Goal: Task Accomplishment & Management: Manage account settings

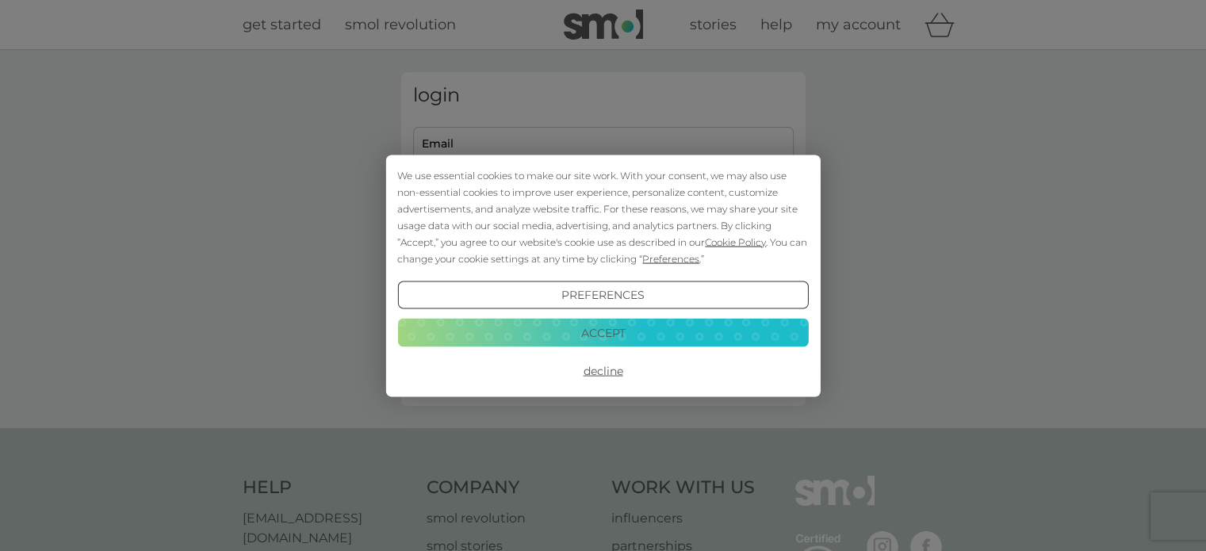
click at [612, 365] on button "Decline" at bounding box center [602, 371] width 411 height 29
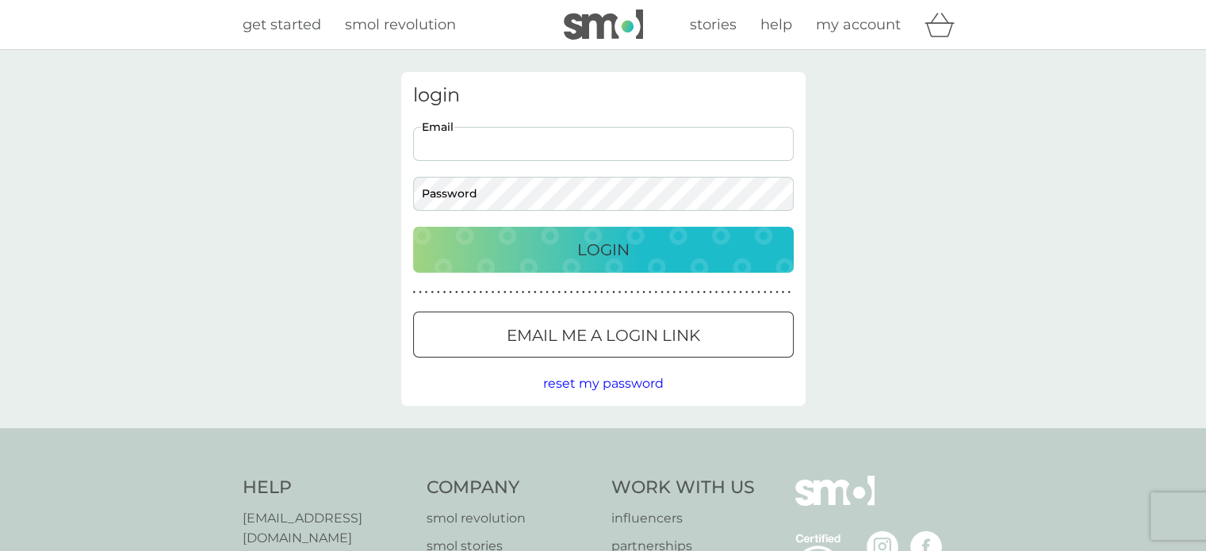
click at [476, 142] on input "Email" at bounding box center [603, 144] width 381 height 34
type input "hasanlorgat@hotmail.com"
click at [584, 241] on p "Login" at bounding box center [603, 249] width 52 height 25
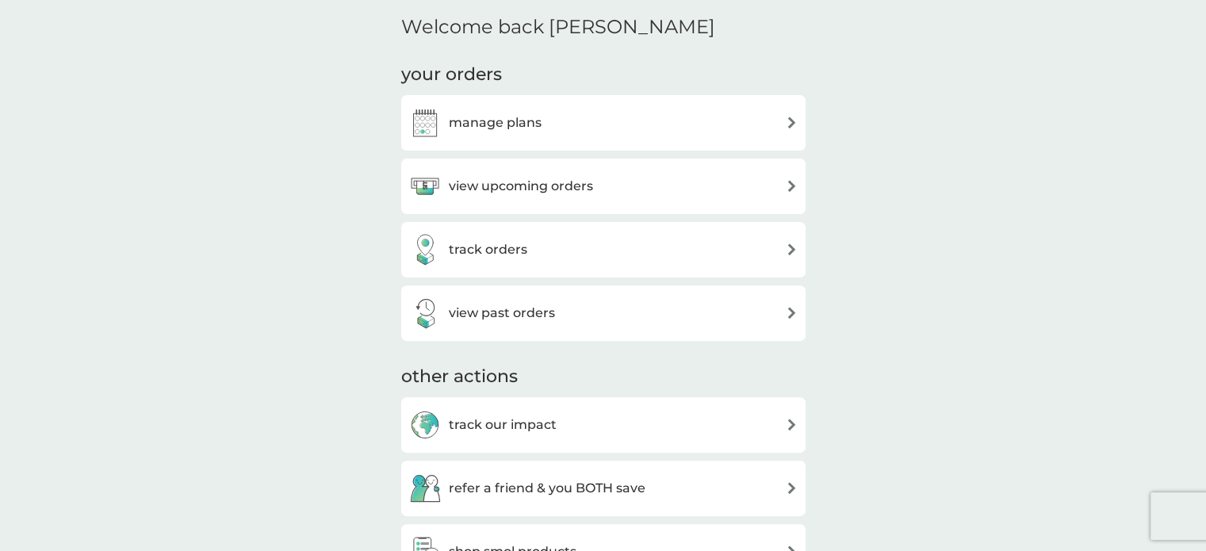
scroll to position [465, 0]
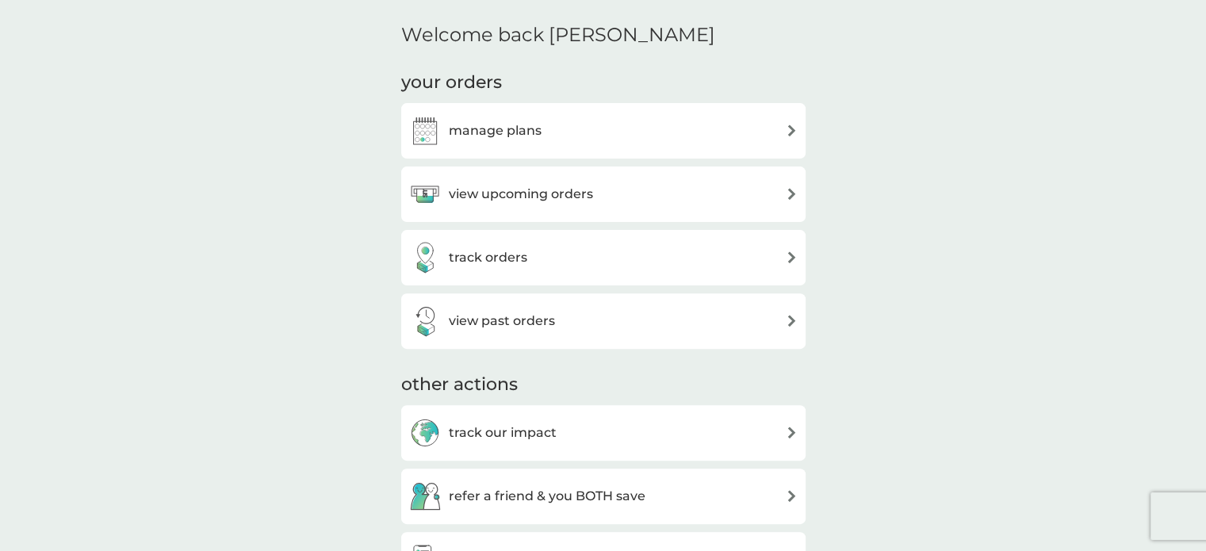
click at [789, 189] on img at bounding box center [792, 194] width 12 height 12
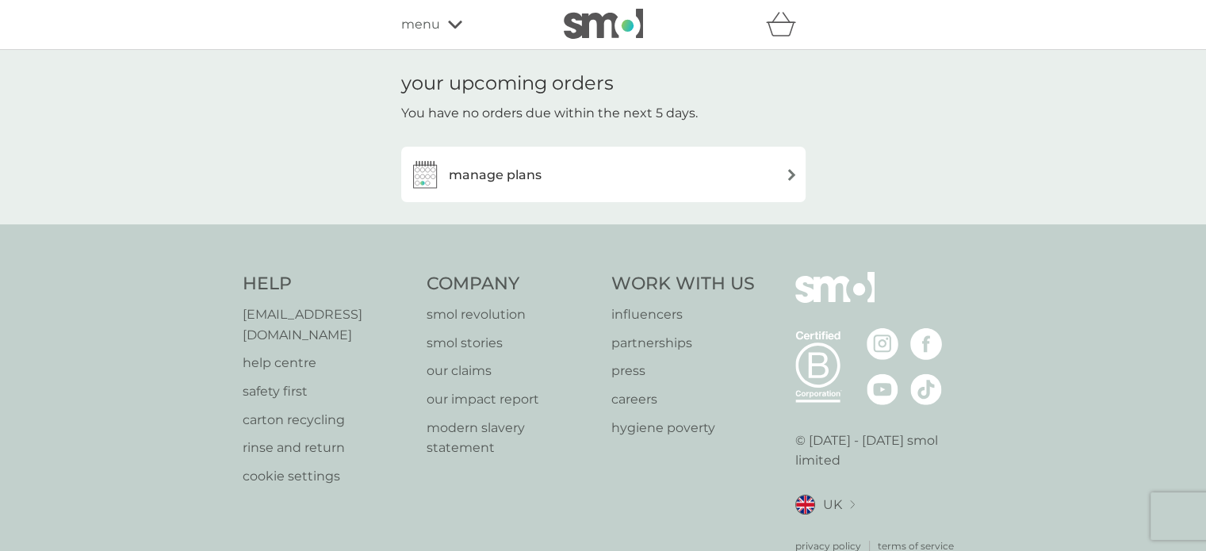
click at [789, 189] on div "manage plans" at bounding box center [603, 175] width 388 height 32
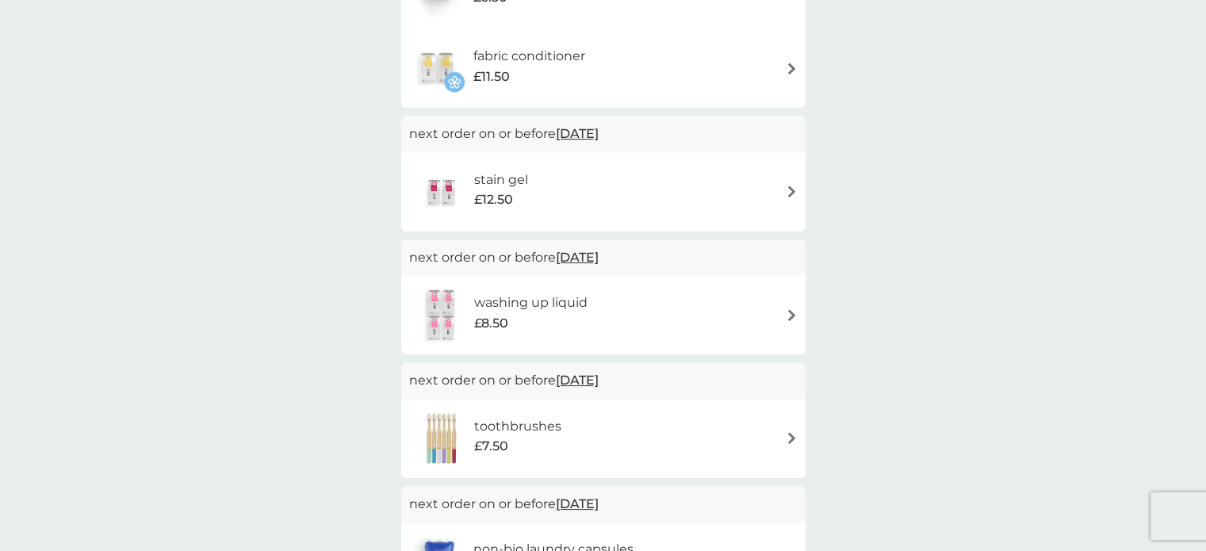
scroll to position [239, 0]
click at [787, 314] on img at bounding box center [792, 314] width 12 height 12
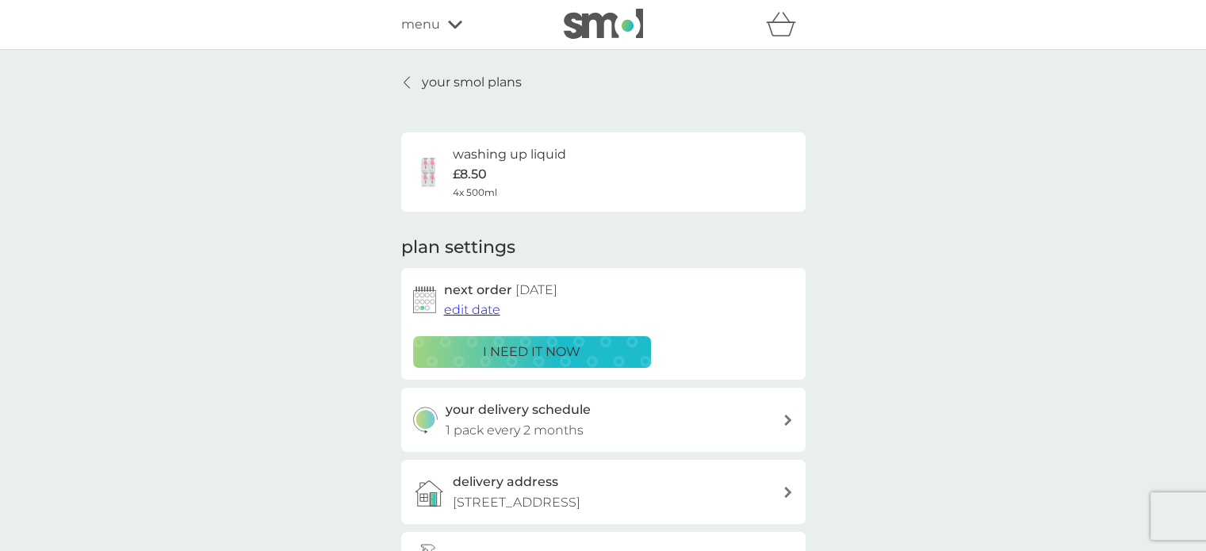
click at [402, 82] on div at bounding box center [407, 82] width 11 height 13
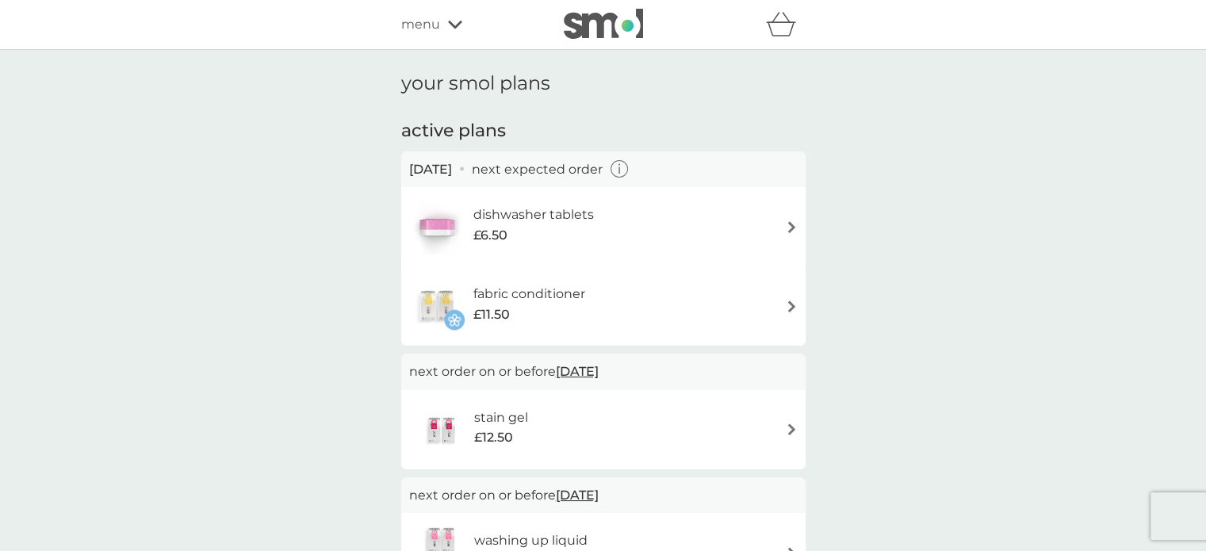
click at [783, 235] on div "dishwasher tablets £6.50" at bounding box center [603, 226] width 388 height 55
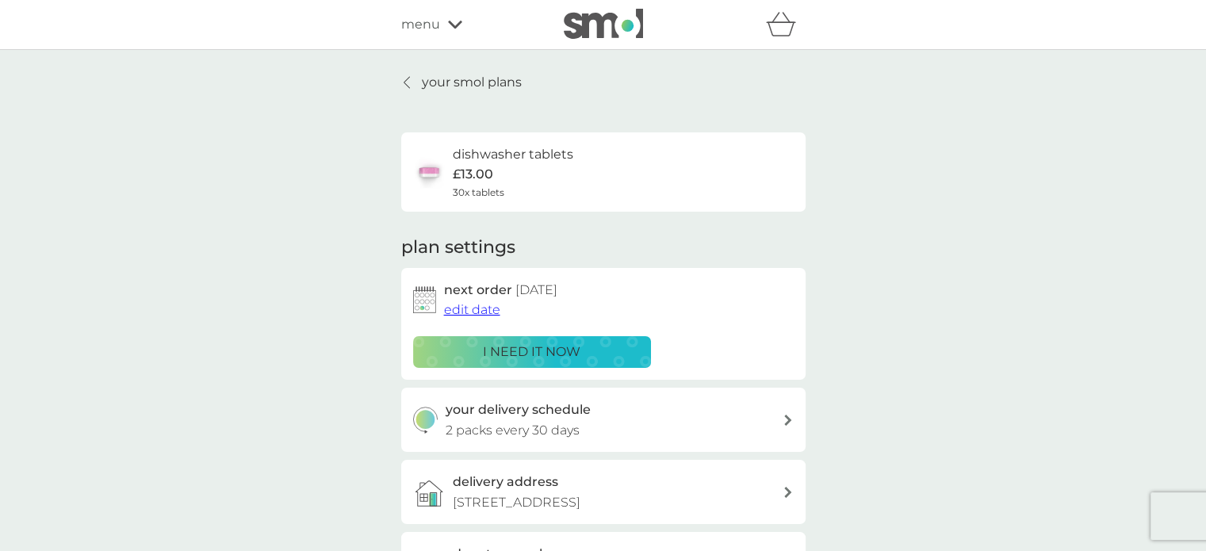
click at [408, 82] on icon at bounding box center [406, 82] width 6 height 13
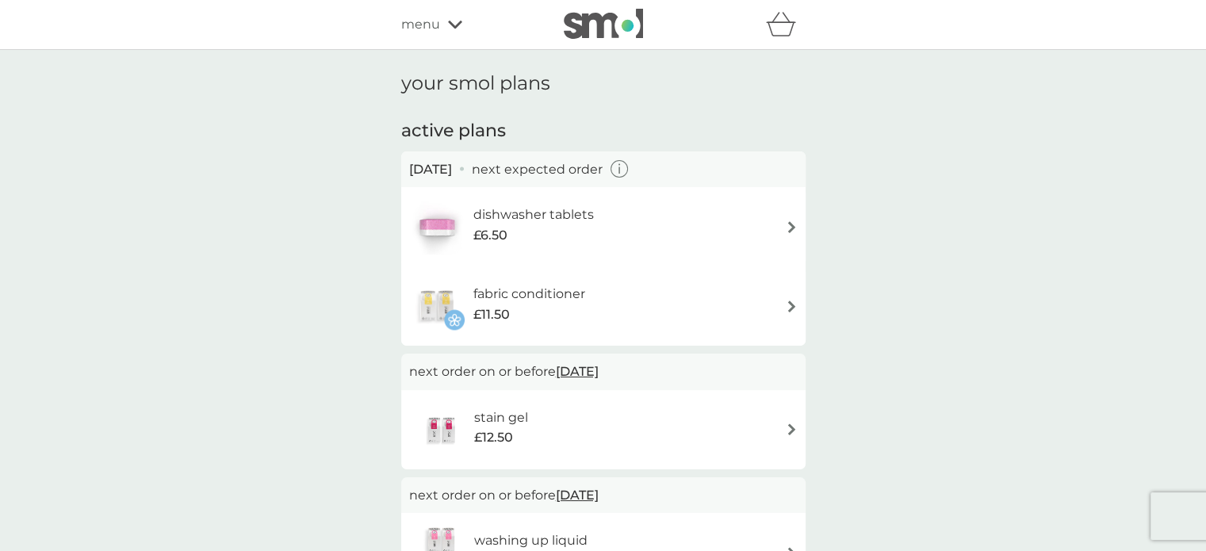
click at [786, 309] on img at bounding box center [792, 306] width 12 height 12
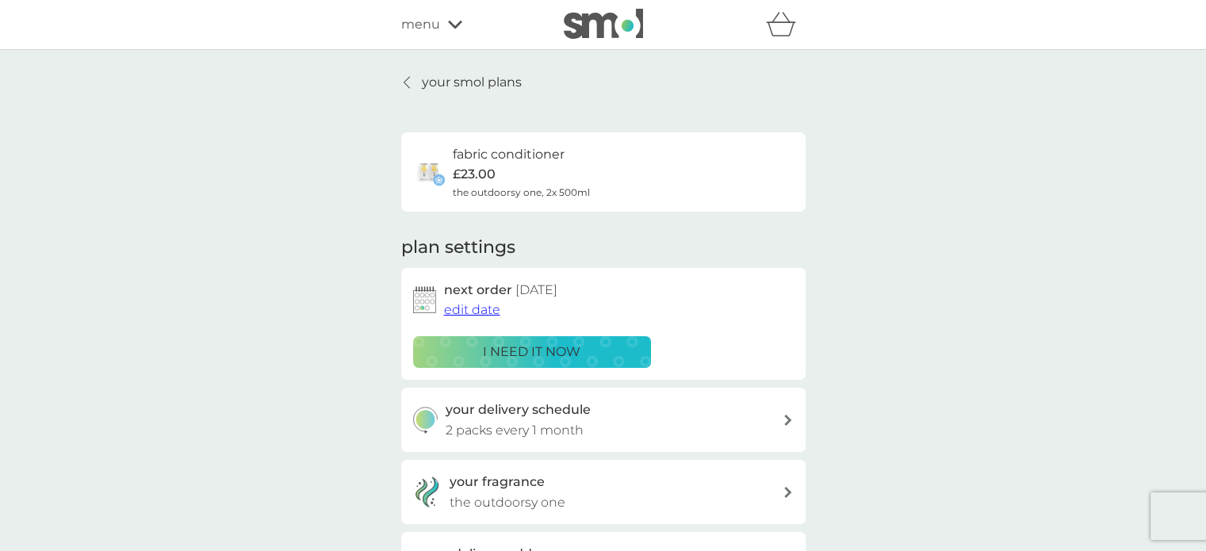
click at [487, 312] on span "edit date" at bounding box center [472, 309] width 56 height 15
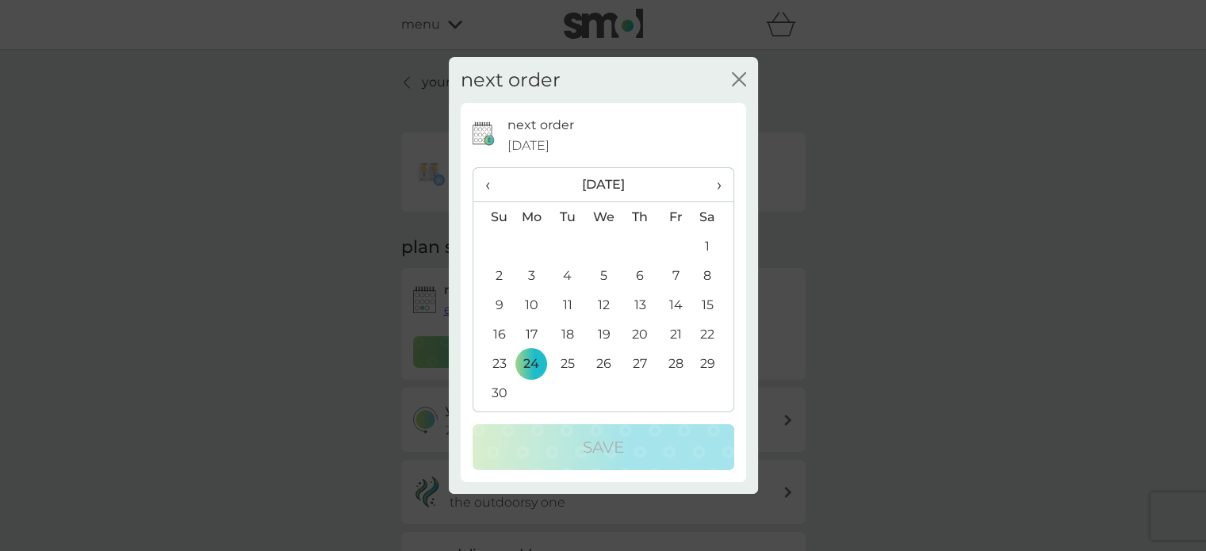
click at [704, 241] on td "1" at bounding box center [713, 245] width 40 height 29
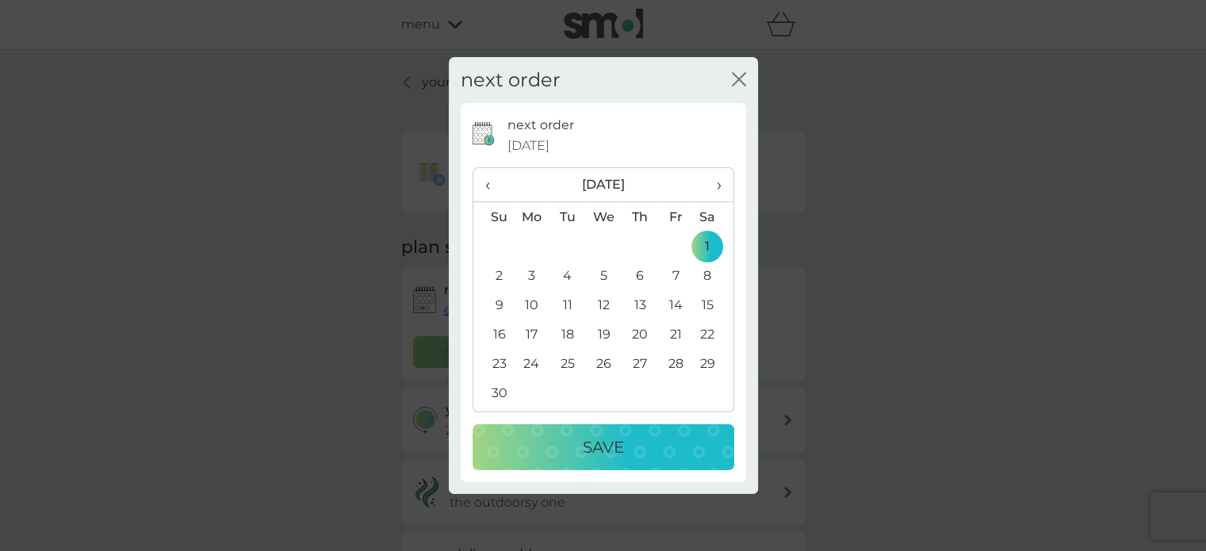
click at [586, 434] on p "Save" at bounding box center [603, 446] width 41 height 25
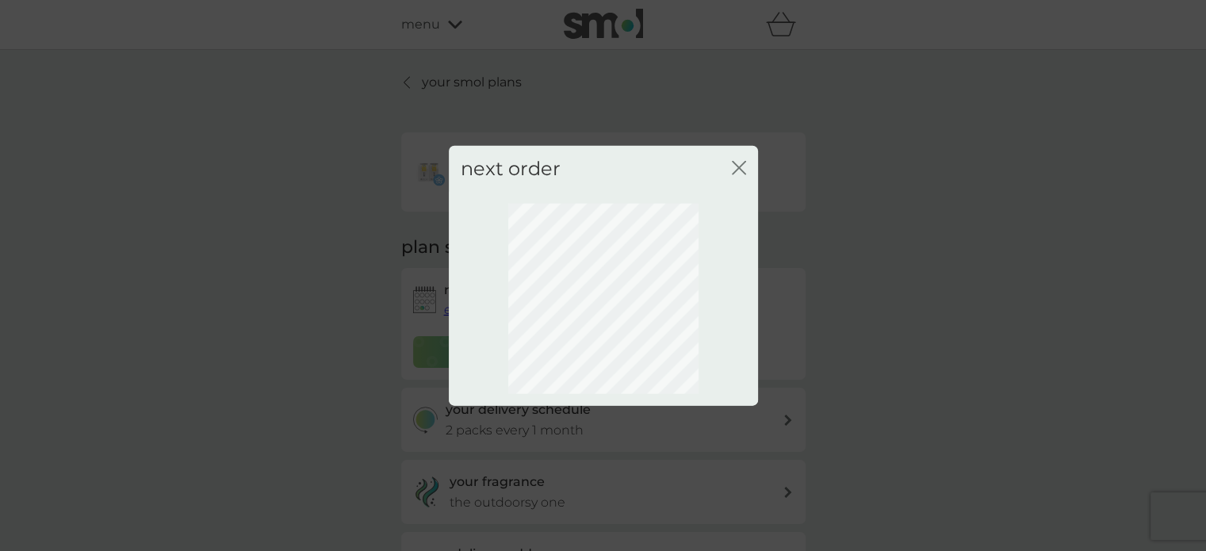
click at [735, 162] on icon "close" at bounding box center [739, 167] width 14 height 14
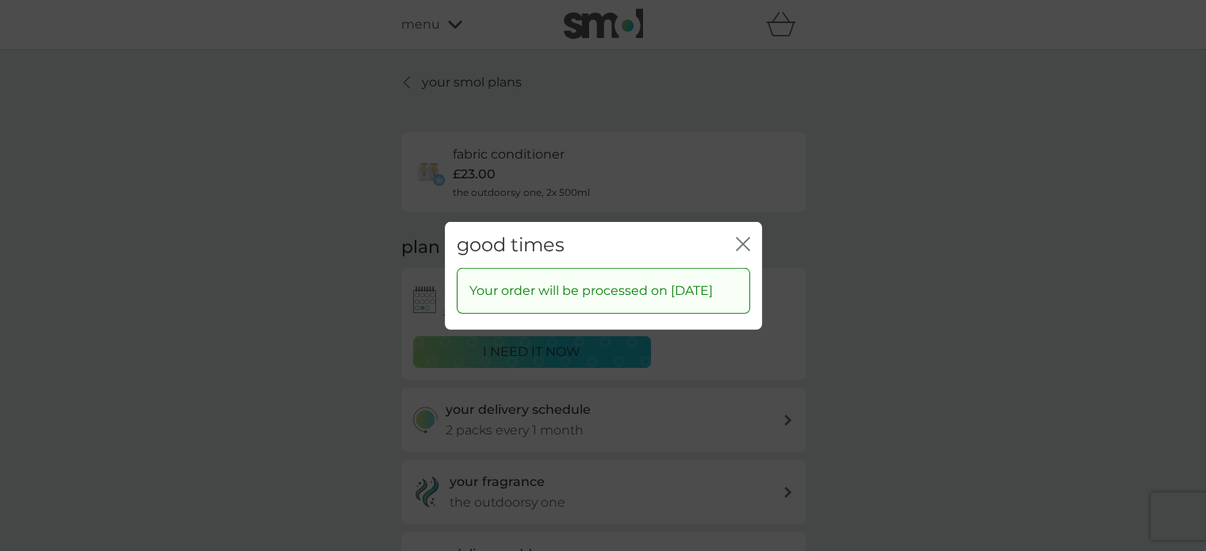
click at [740, 242] on icon "close" at bounding box center [739, 243] width 6 height 13
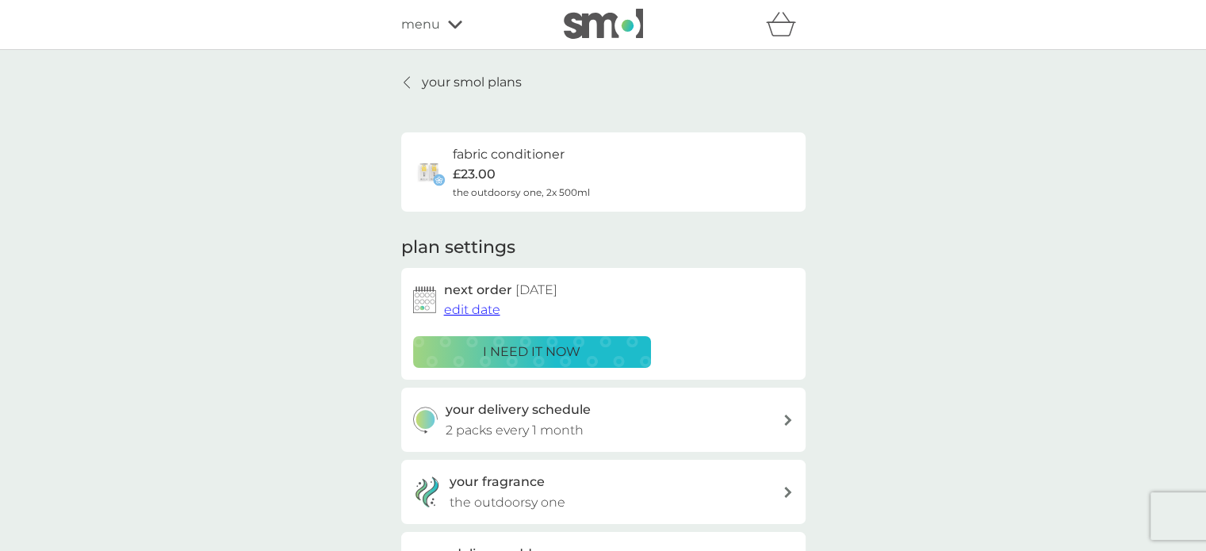
click at [406, 82] on icon at bounding box center [406, 82] width 6 height 13
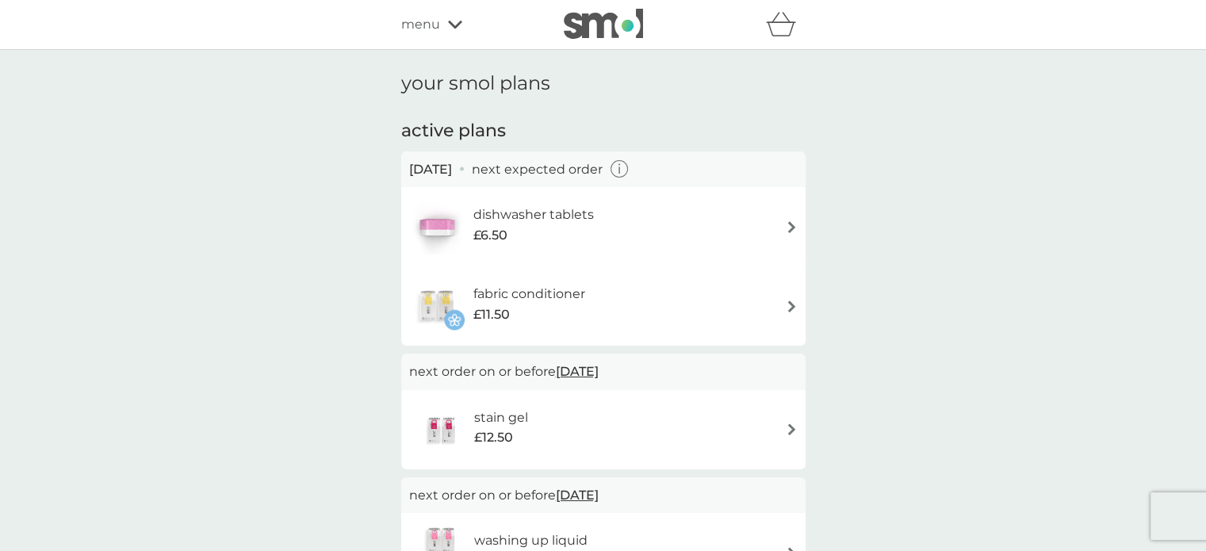
click at [790, 223] on img at bounding box center [792, 227] width 12 height 12
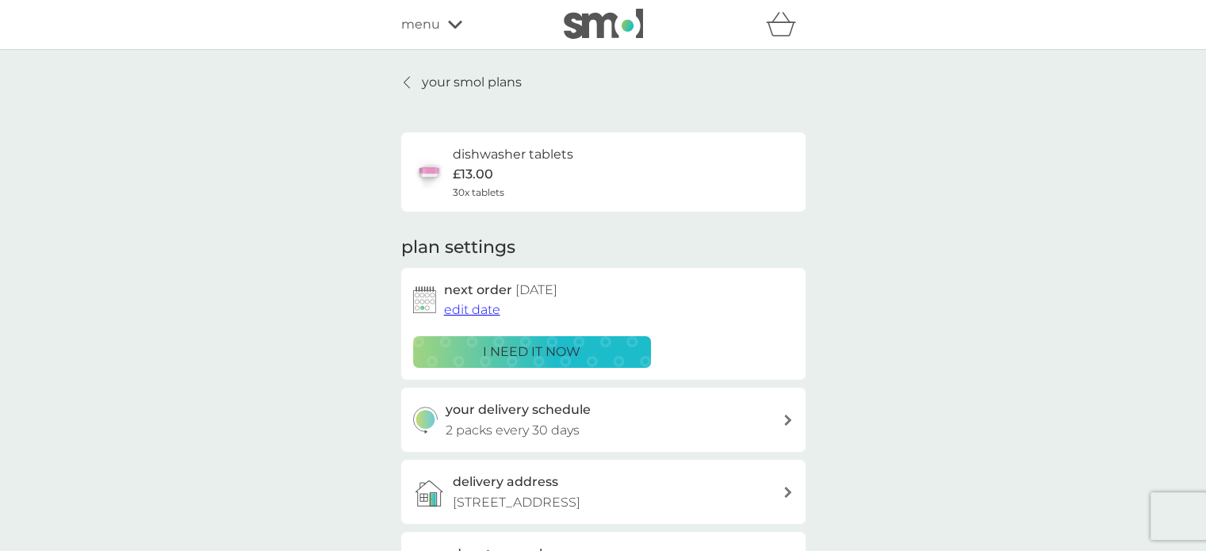
click at [477, 304] on span "edit date" at bounding box center [472, 309] width 56 height 15
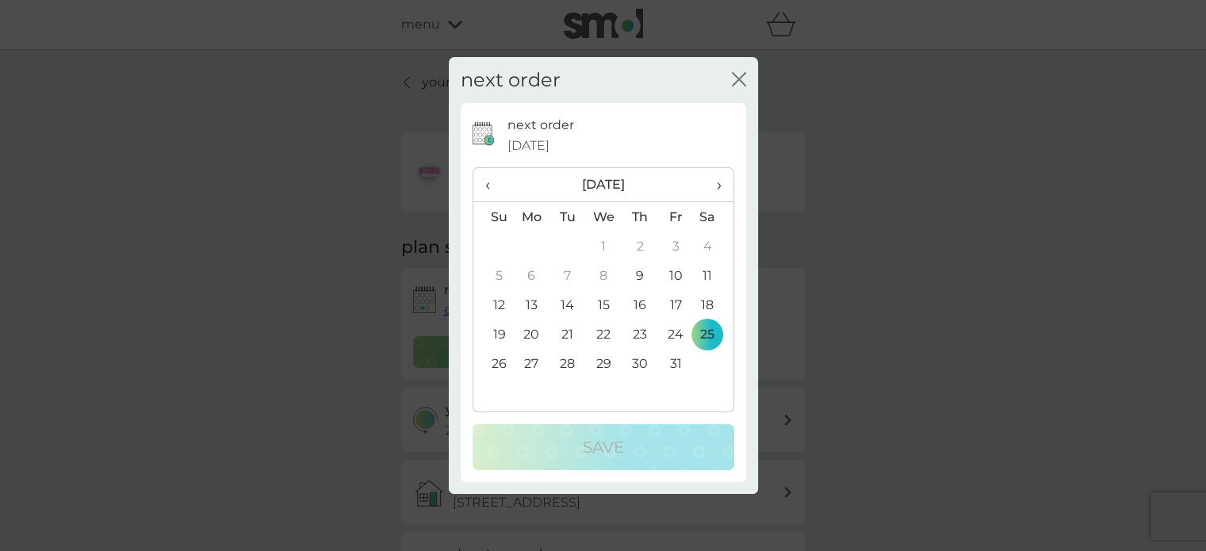
click at [716, 182] on span "›" at bounding box center [713, 184] width 16 height 33
click at [702, 239] on td "1" at bounding box center [713, 245] width 40 height 29
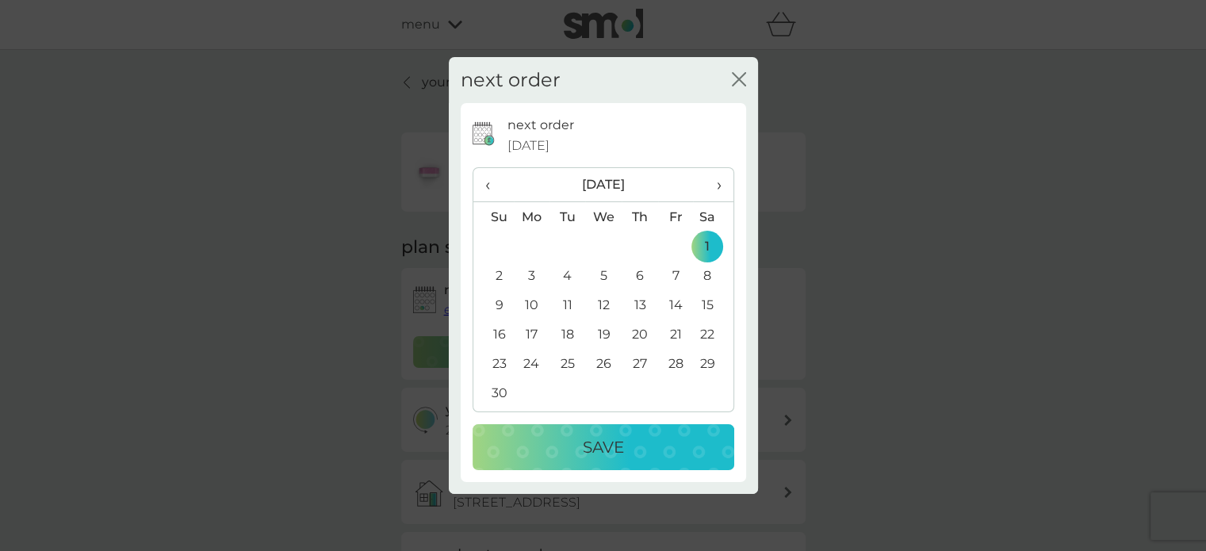
click at [564, 456] on div "Save" at bounding box center [603, 446] width 230 height 25
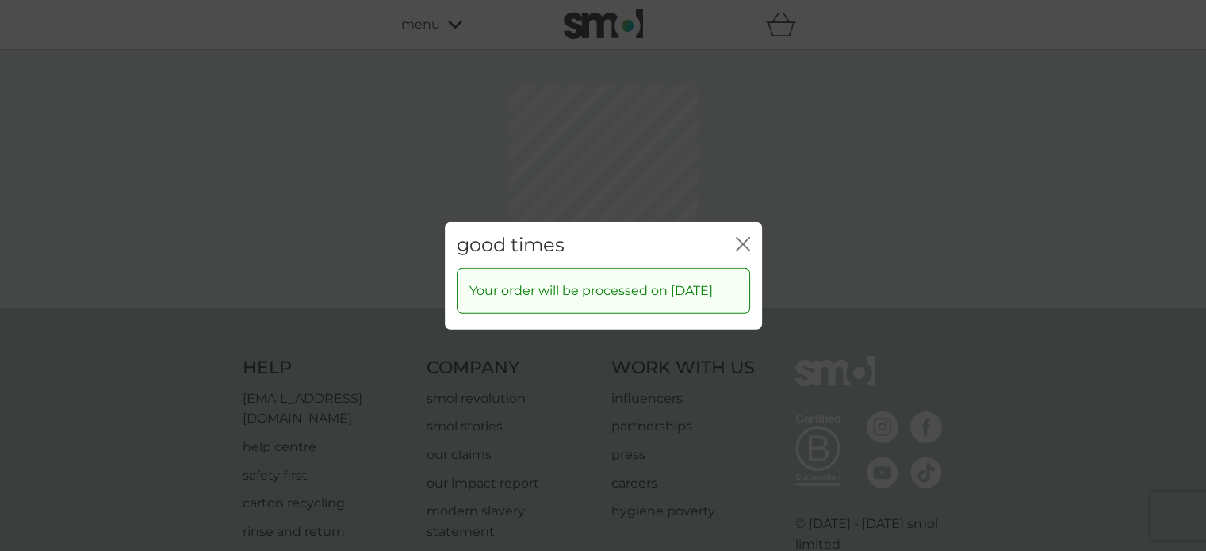
click at [741, 243] on icon "close" at bounding box center [739, 243] width 6 height 13
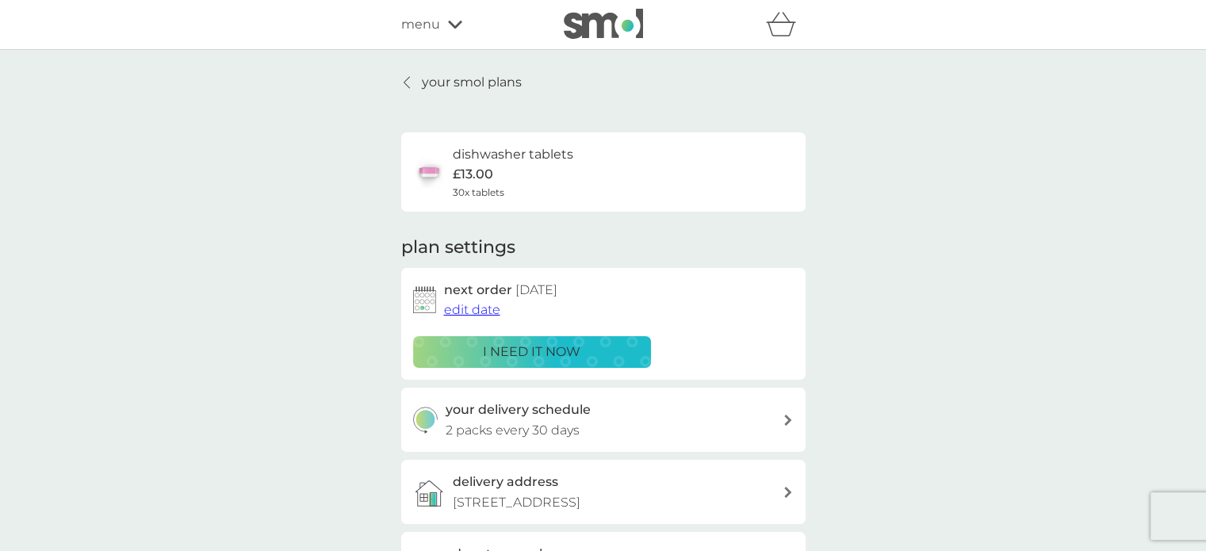
click at [411, 82] on div at bounding box center [407, 82] width 11 height 13
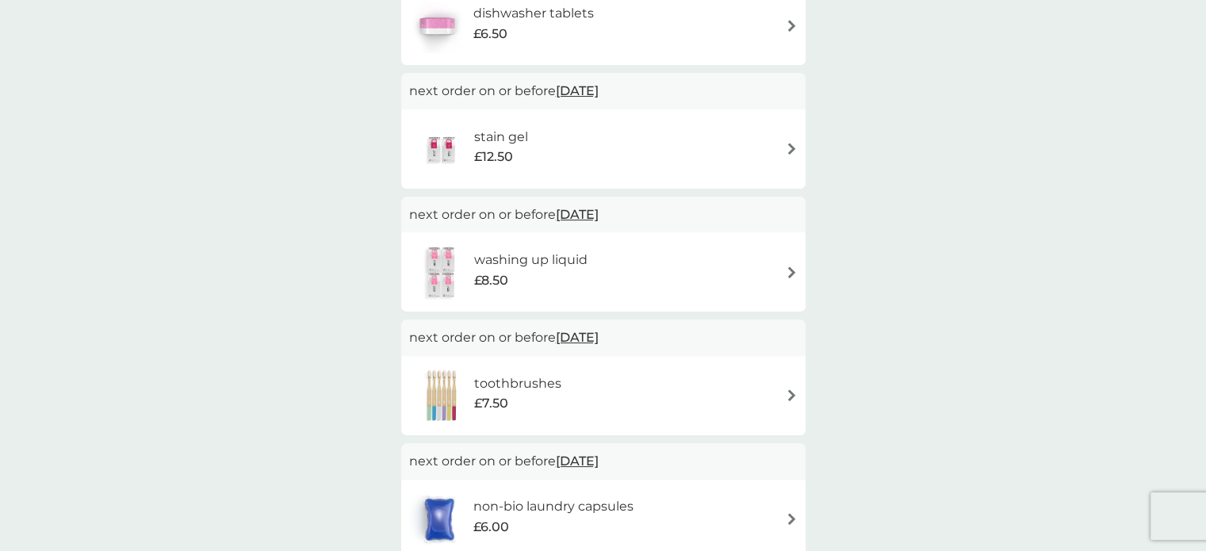
scroll to position [331, 0]
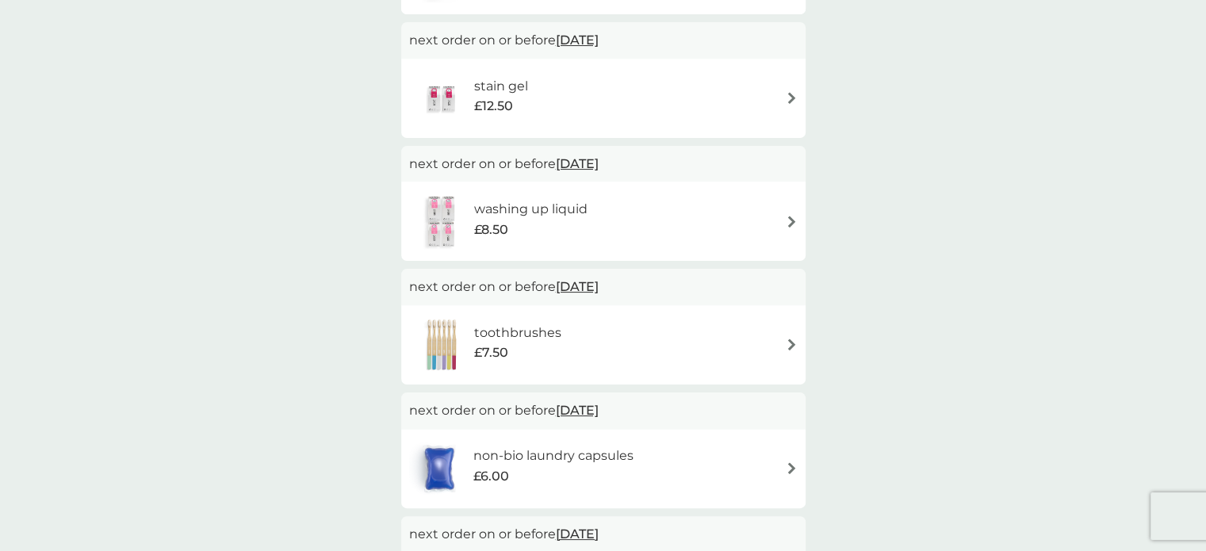
click at [789, 468] on img at bounding box center [792, 468] width 12 height 12
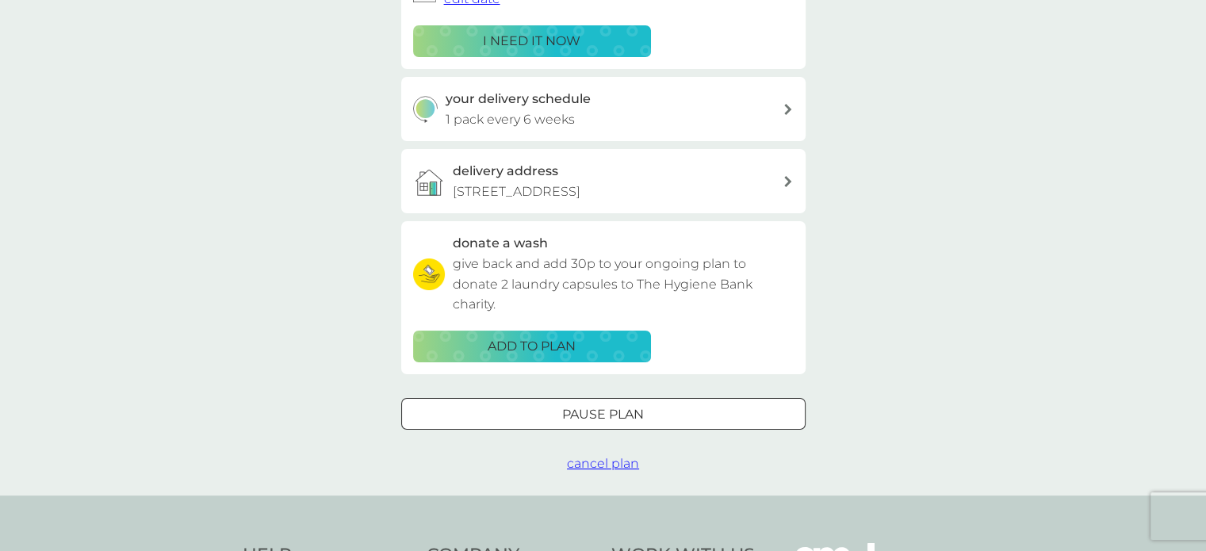
scroll to position [328, 0]
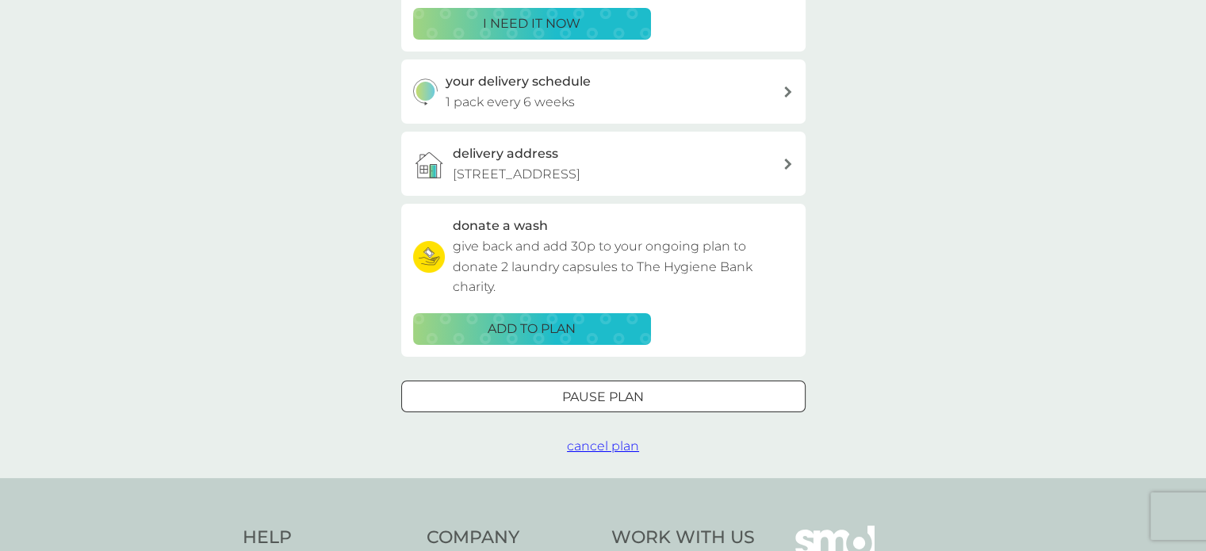
click at [628, 448] on span "cancel plan" at bounding box center [603, 445] width 72 height 15
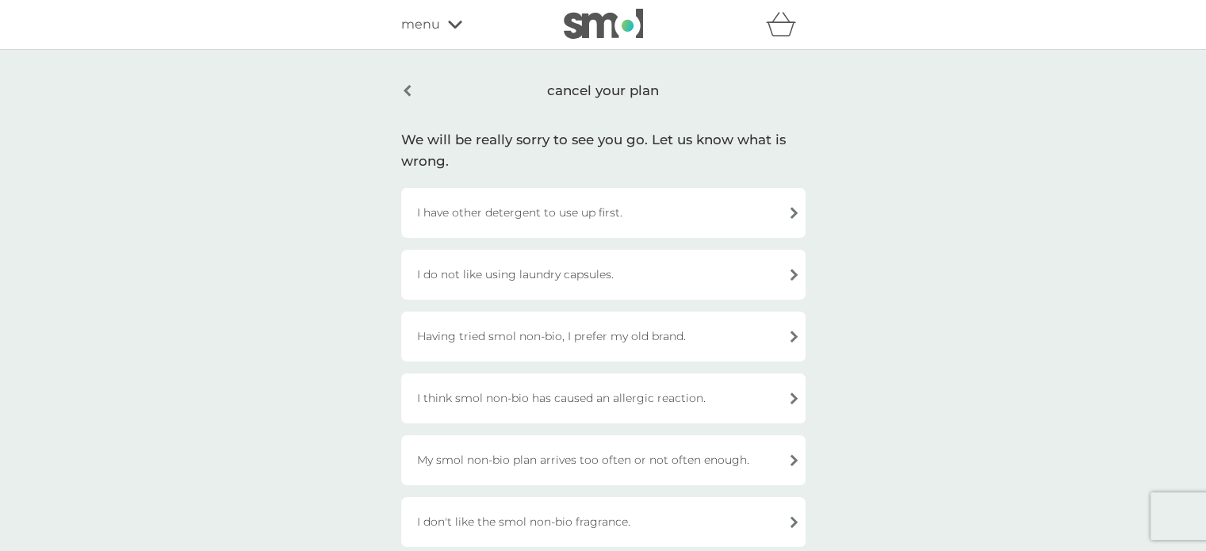
click at [408, 85] on div "cancel your plan" at bounding box center [603, 90] width 404 height 37
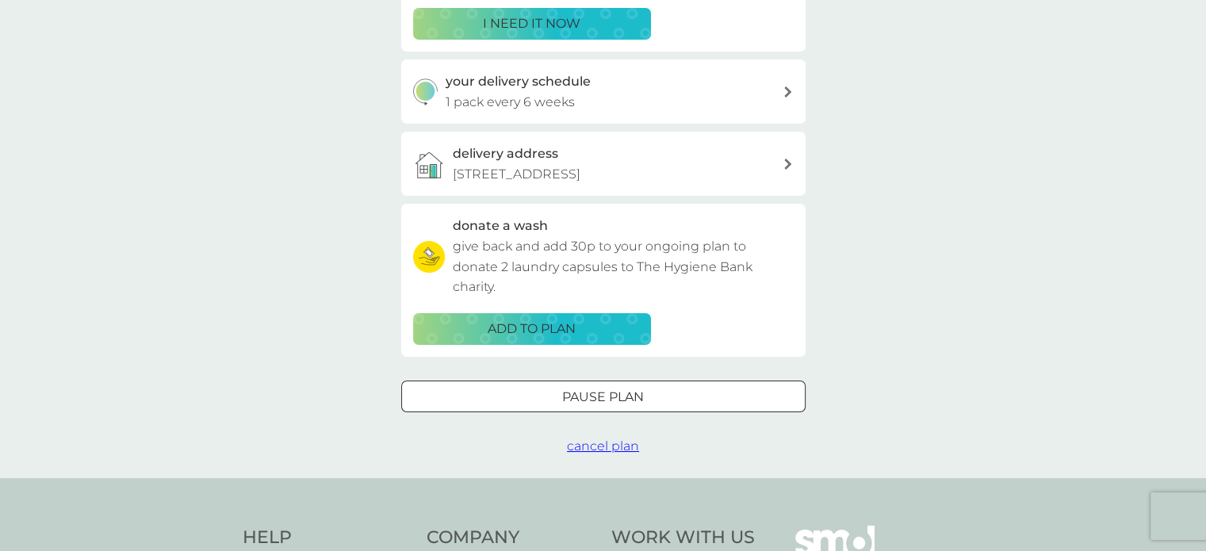
click at [624, 446] on span "cancel plan" at bounding box center [603, 445] width 72 height 15
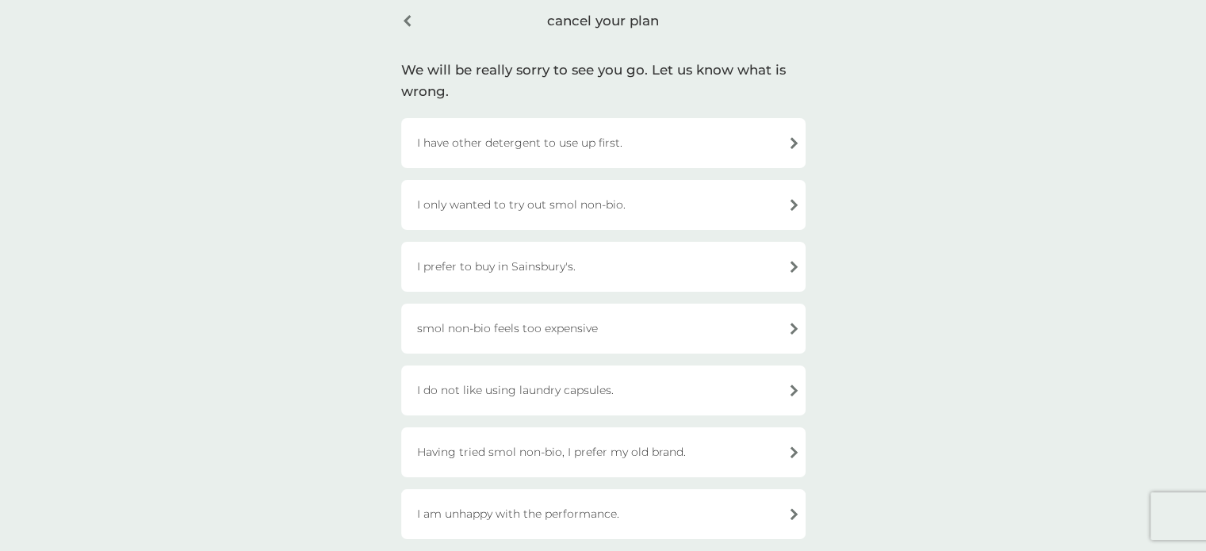
scroll to position [65, 0]
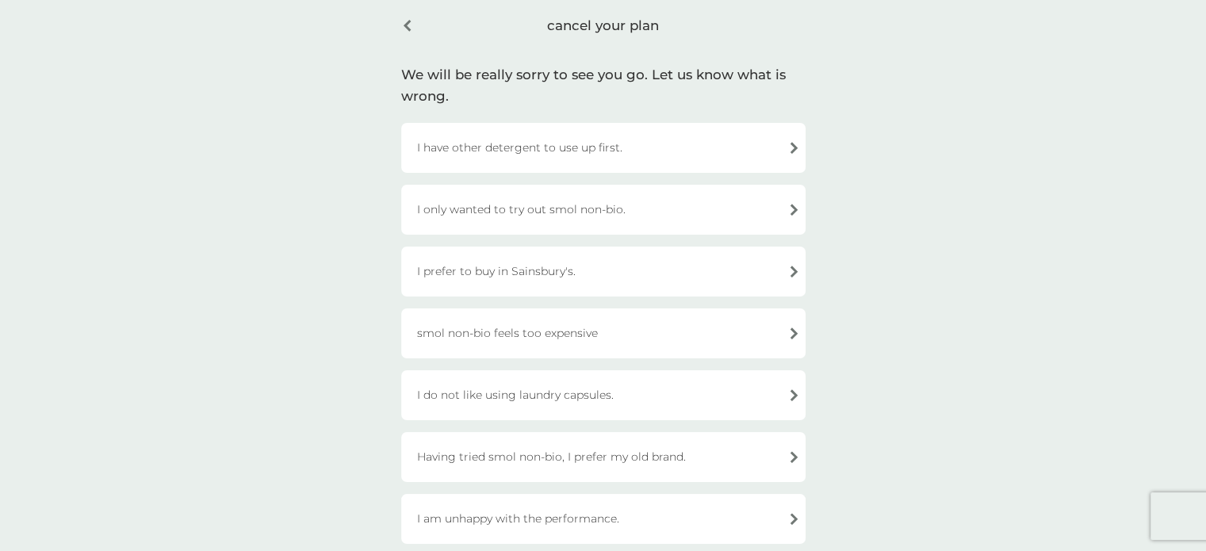
click at [628, 156] on div "I have other detergent to use up first." at bounding box center [603, 148] width 404 height 50
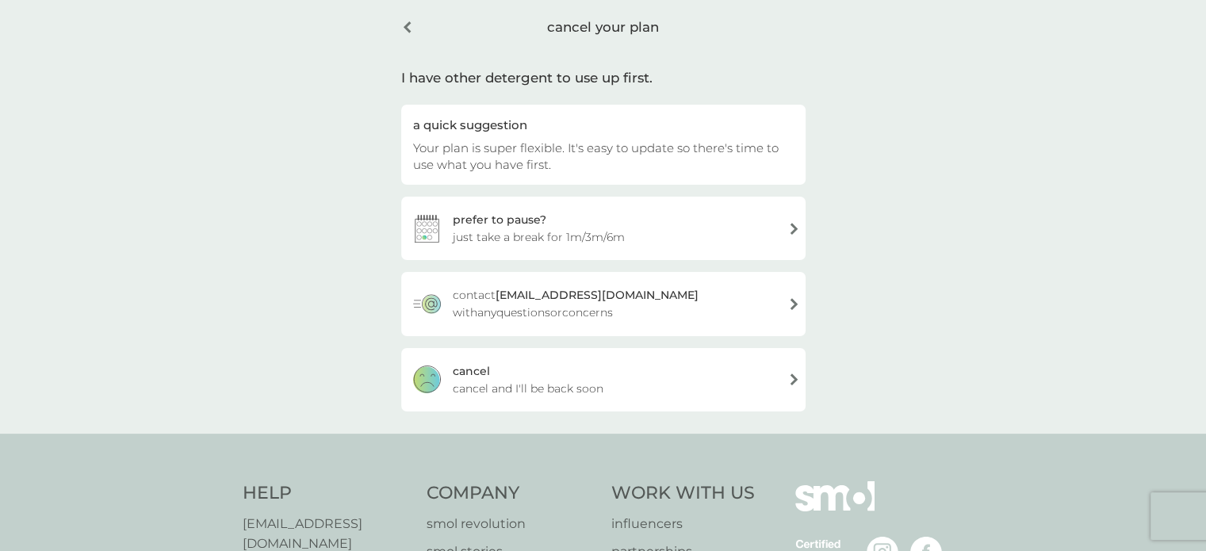
click at [541, 381] on span "cancel and I'll be back soon" at bounding box center [528, 388] width 151 height 17
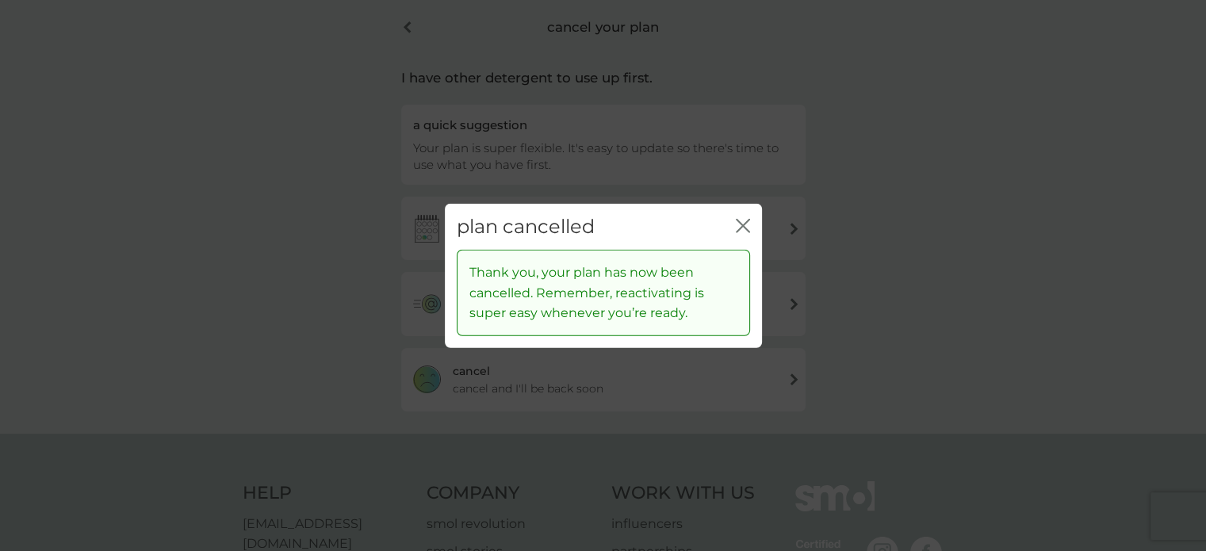
drag, startPoint x: 669, startPoint y: 231, endPoint x: 748, endPoint y: 226, distance: 78.7
click at [748, 226] on div "plan cancelled close" at bounding box center [603, 226] width 317 height 47
click at [744, 221] on icon "close" at bounding box center [743, 225] width 14 height 14
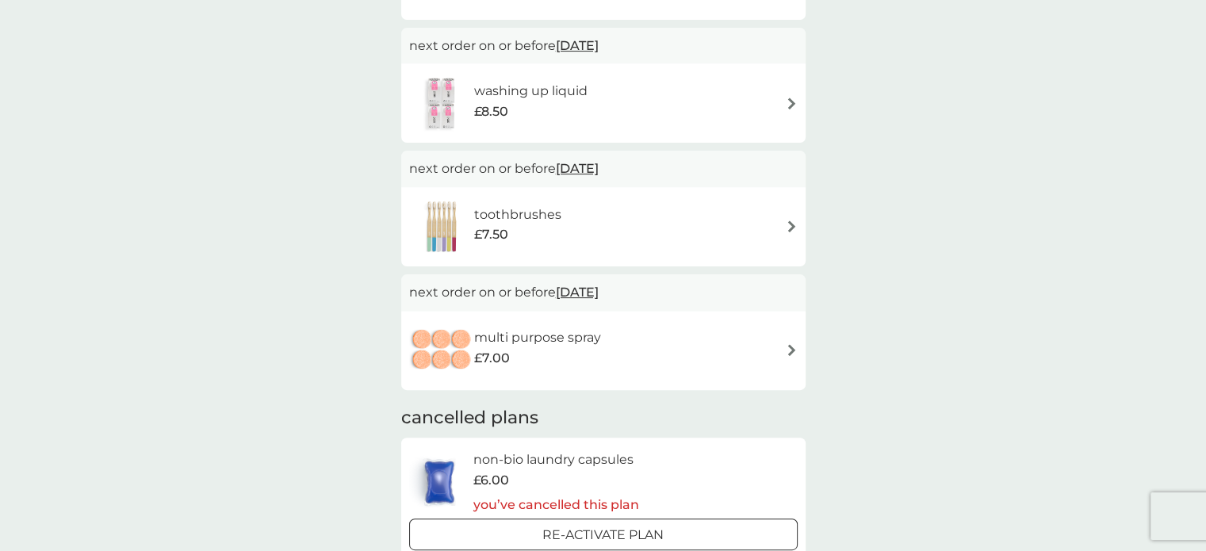
scroll to position [469, 0]
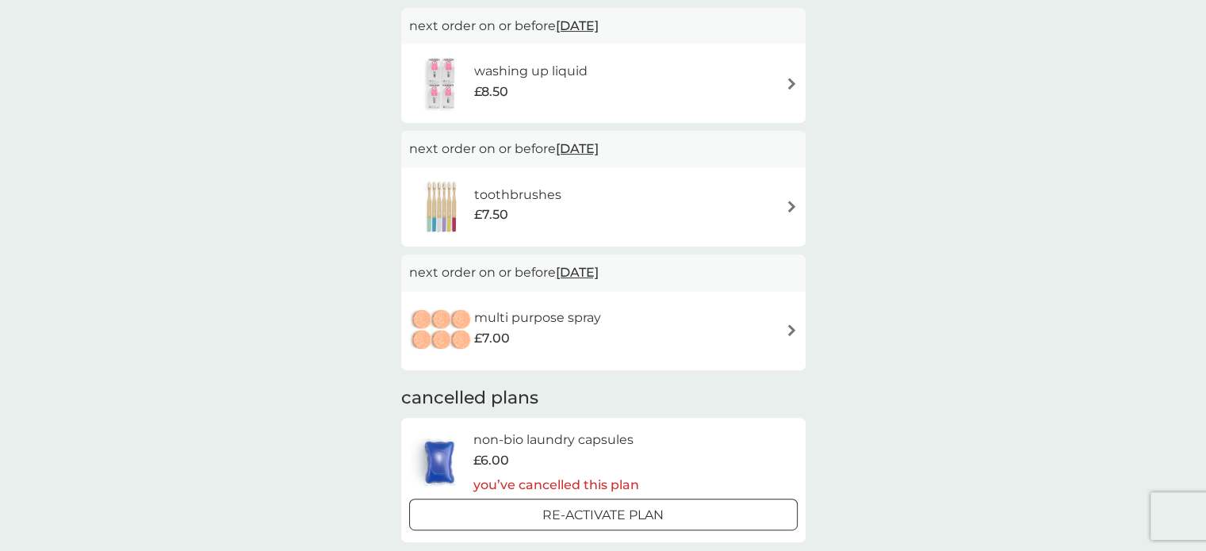
click at [787, 335] on div "multi purpose spray £7.00" at bounding box center [603, 330] width 388 height 55
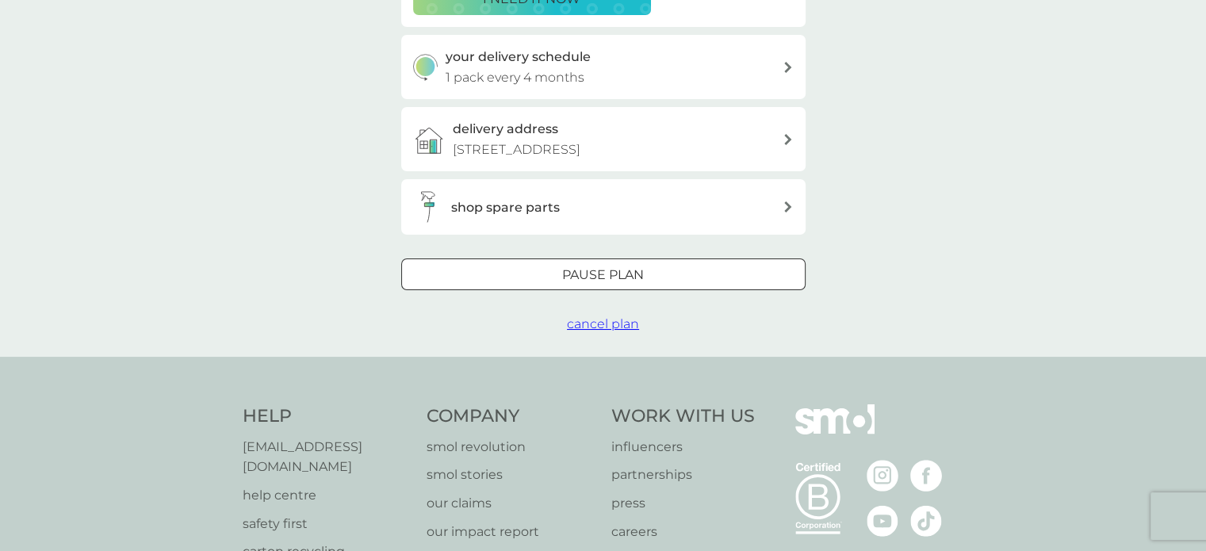
scroll to position [346, 0]
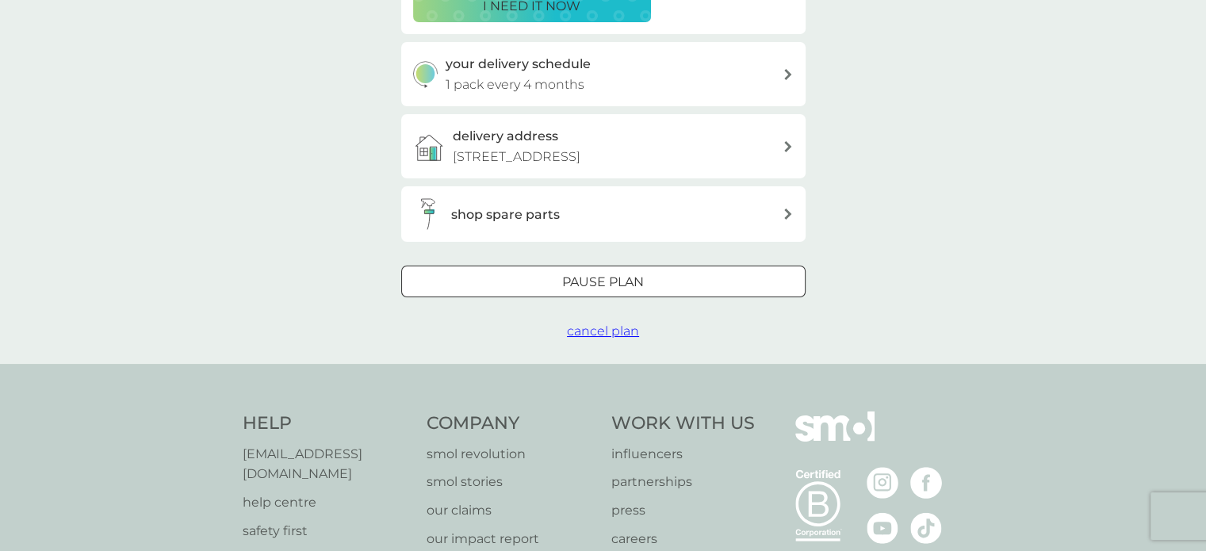
click at [596, 334] on span "cancel plan" at bounding box center [603, 330] width 72 height 15
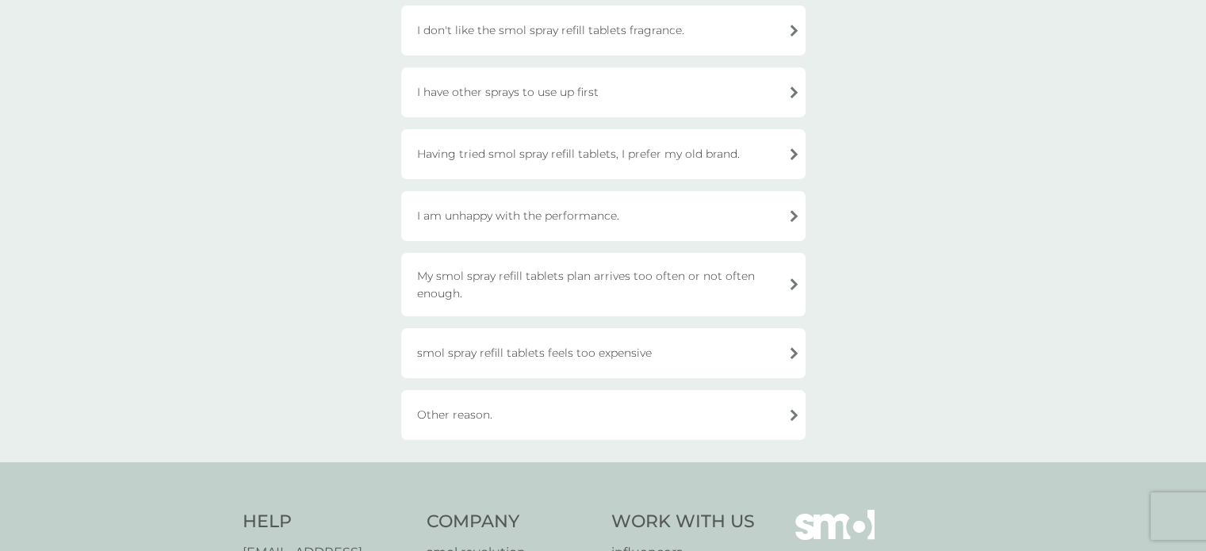
scroll to position [184, 0]
click at [783, 416] on div "Other reason." at bounding box center [603, 413] width 404 height 50
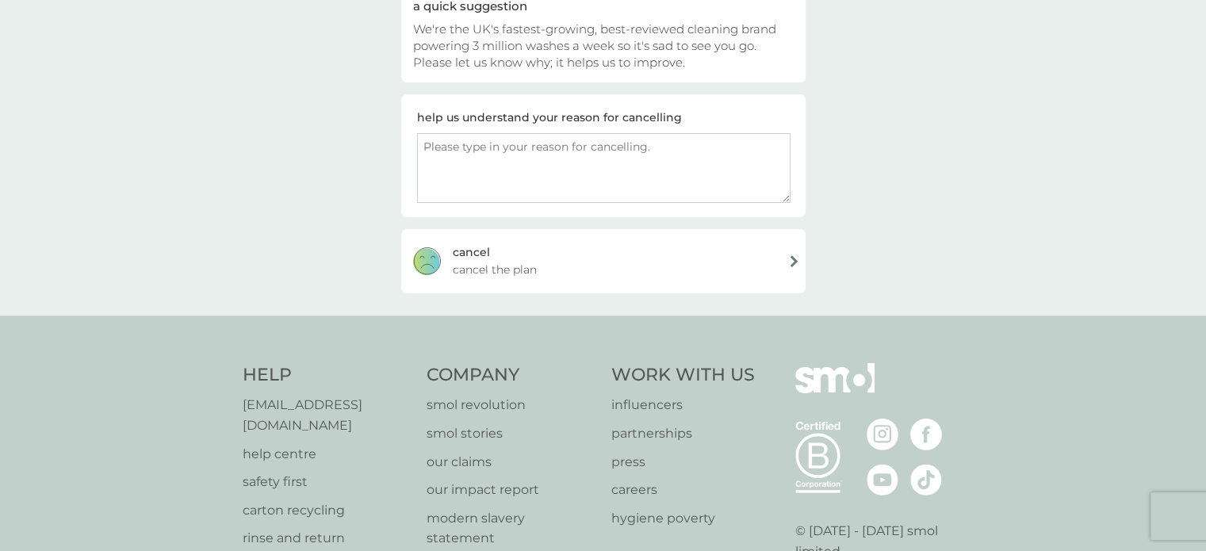
click at [660, 269] on div "cancel cancel the plan" at bounding box center [603, 260] width 404 height 63
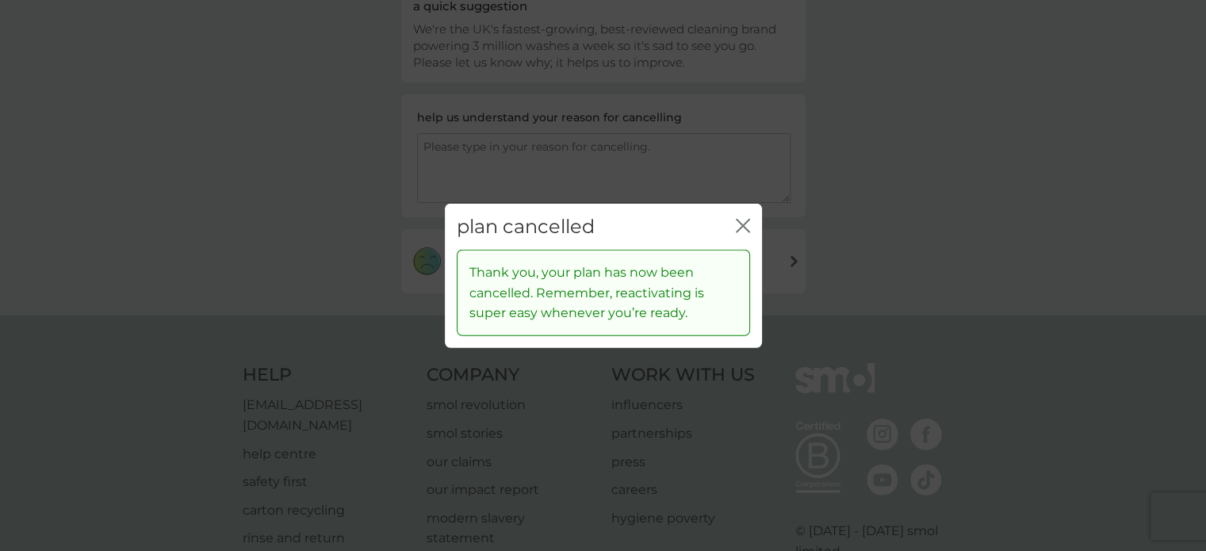
click at [737, 223] on icon "close" at bounding box center [743, 225] width 14 height 14
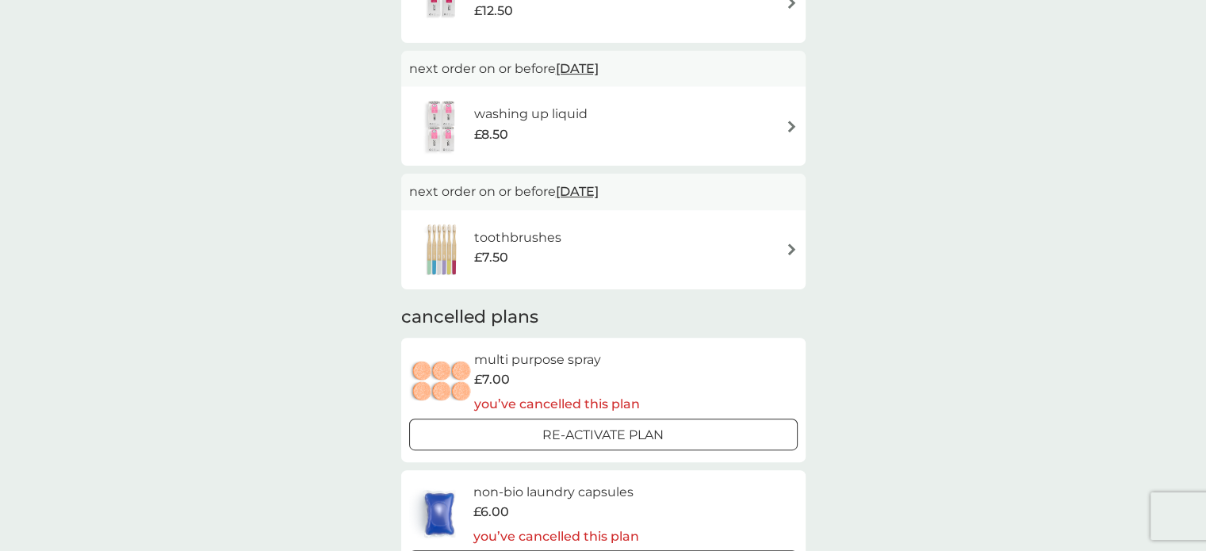
scroll to position [430, 0]
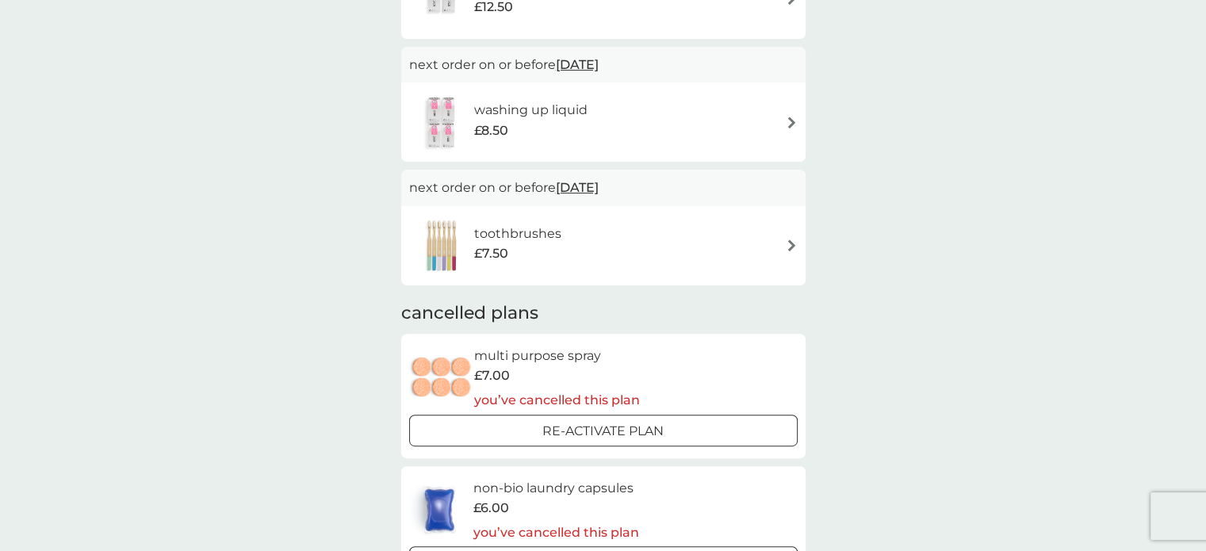
click at [792, 243] on img at bounding box center [792, 245] width 12 height 12
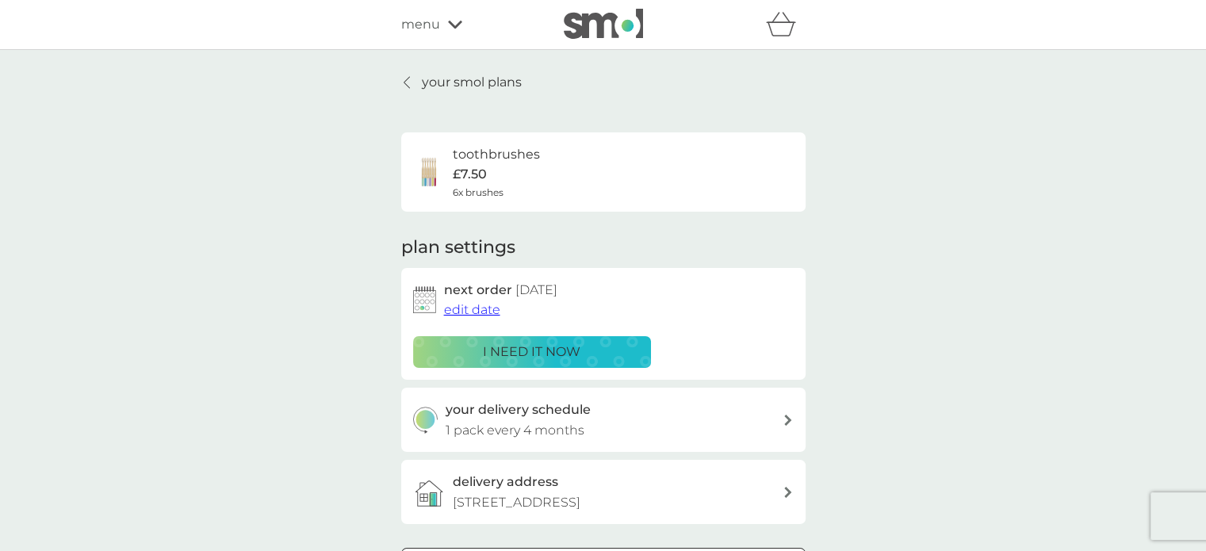
click at [946, 242] on div "your smol plans toothbrushes £7.50 6x brushes plan settings next order 18 Dec 2…" at bounding box center [603, 348] width 1206 height 596
click at [412, 88] on div at bounding box center [407, 82] width 11 height 13
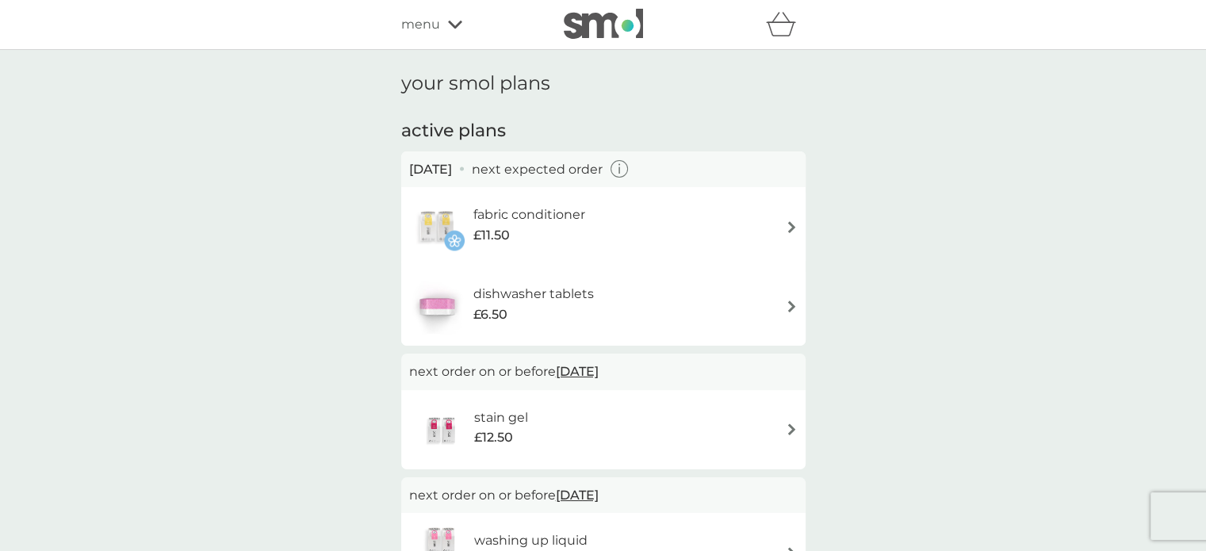
click at [453, 27] on icon at bounding box center [455, 25] width 14 height 8
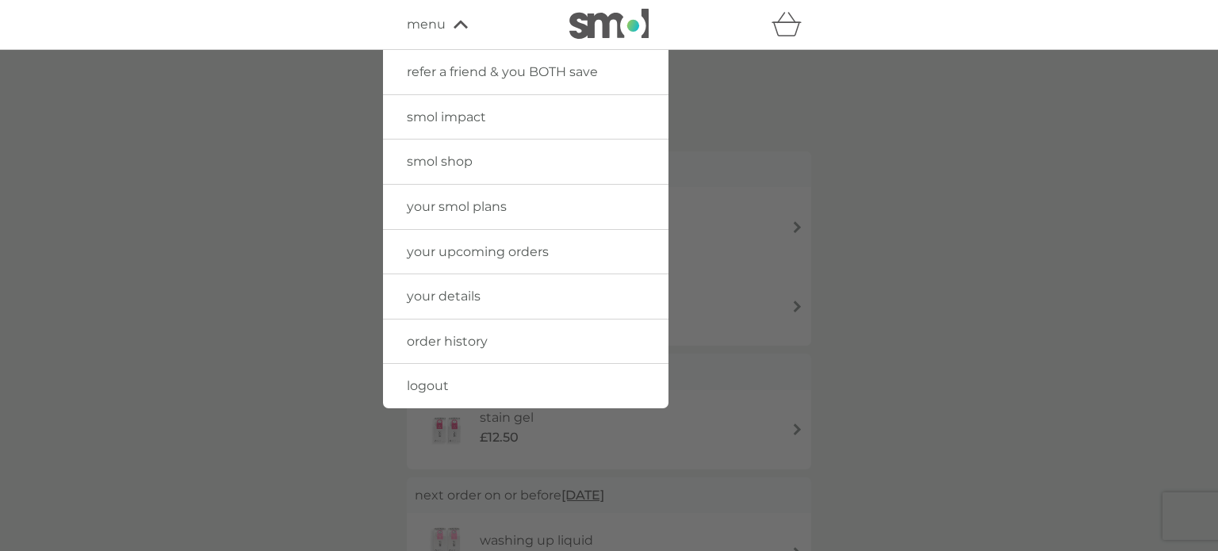
click at [410, 383] on span "logout" at bounding box center [428, 385] width 42 height 15
